Goal: Find specific page/section: Find specific page/section

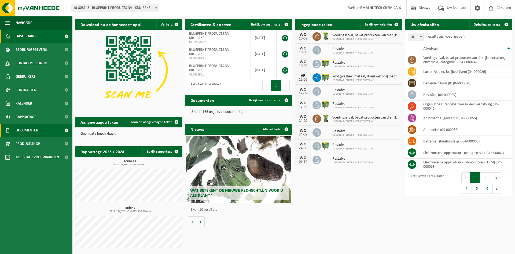
click at [24, 129] on span "Documenten" at bounding box center [27, 129] width 23 height 13
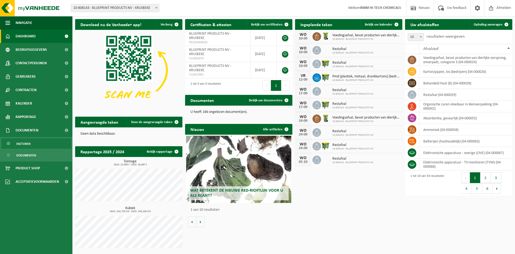
click at [28, 143] on span "Facturen" at bounding box center [23, 143] width 14 height 10
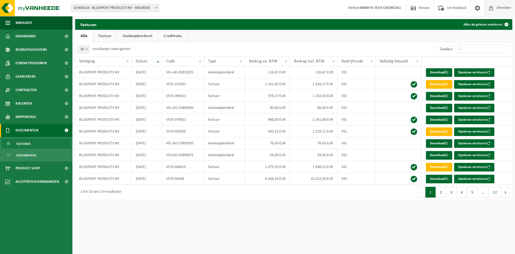
click at [501, 8] on span "Afmelden" at bounding box center [503, 8] width 17 height 16
